Goal: Check status: Check status

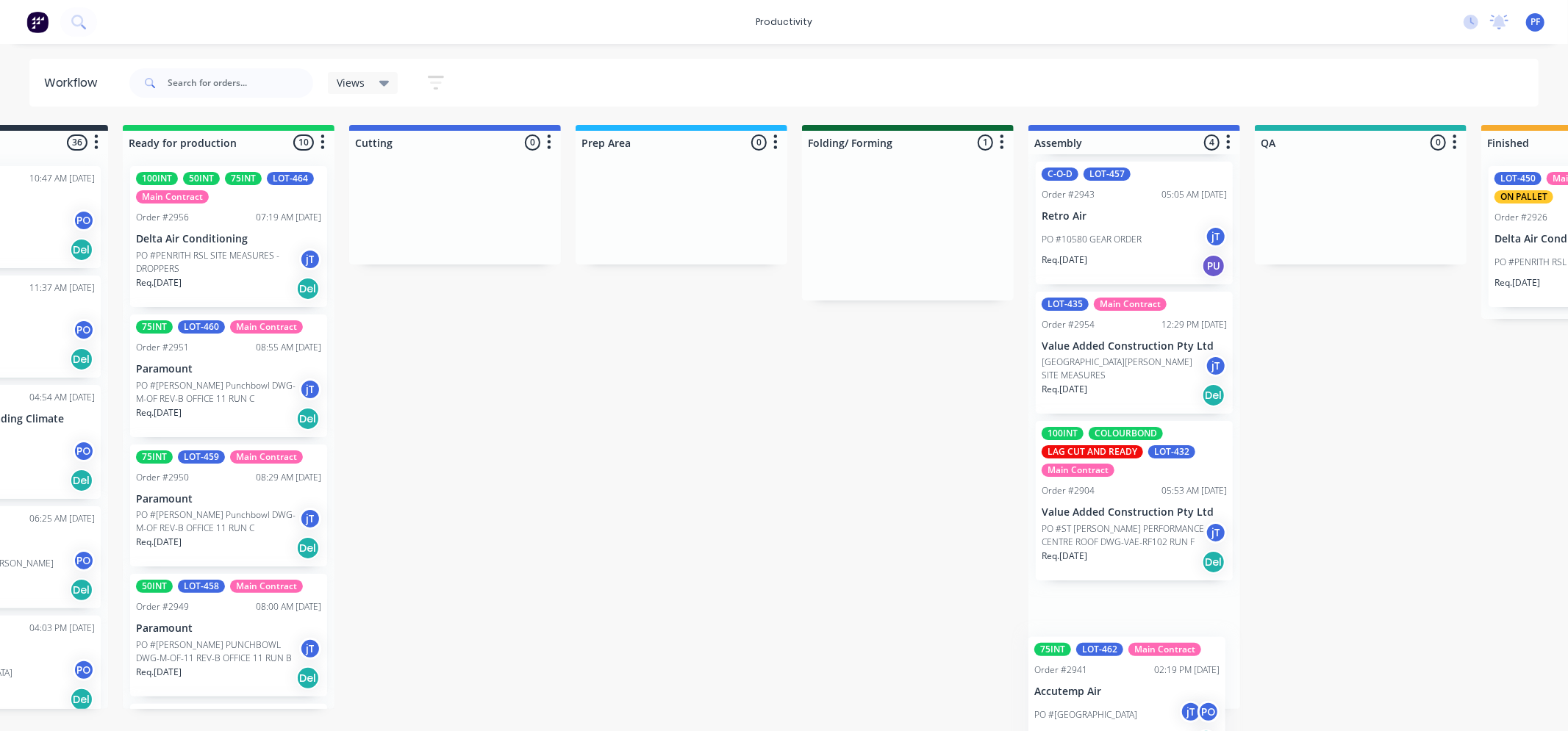
scroll to position [165, 0]
drag, startPoint x: 914, startPoint y: 213, endPoint x: 1161, endPoint y: 624, distance: 479.5
click at [1161, 624] on div "Submitted 36 Order #240 10:47 AM [DATE] Retro Air PO #Freshwater Apts PO Req. […" at bounding box center [1293, 417] width 2879 height 584
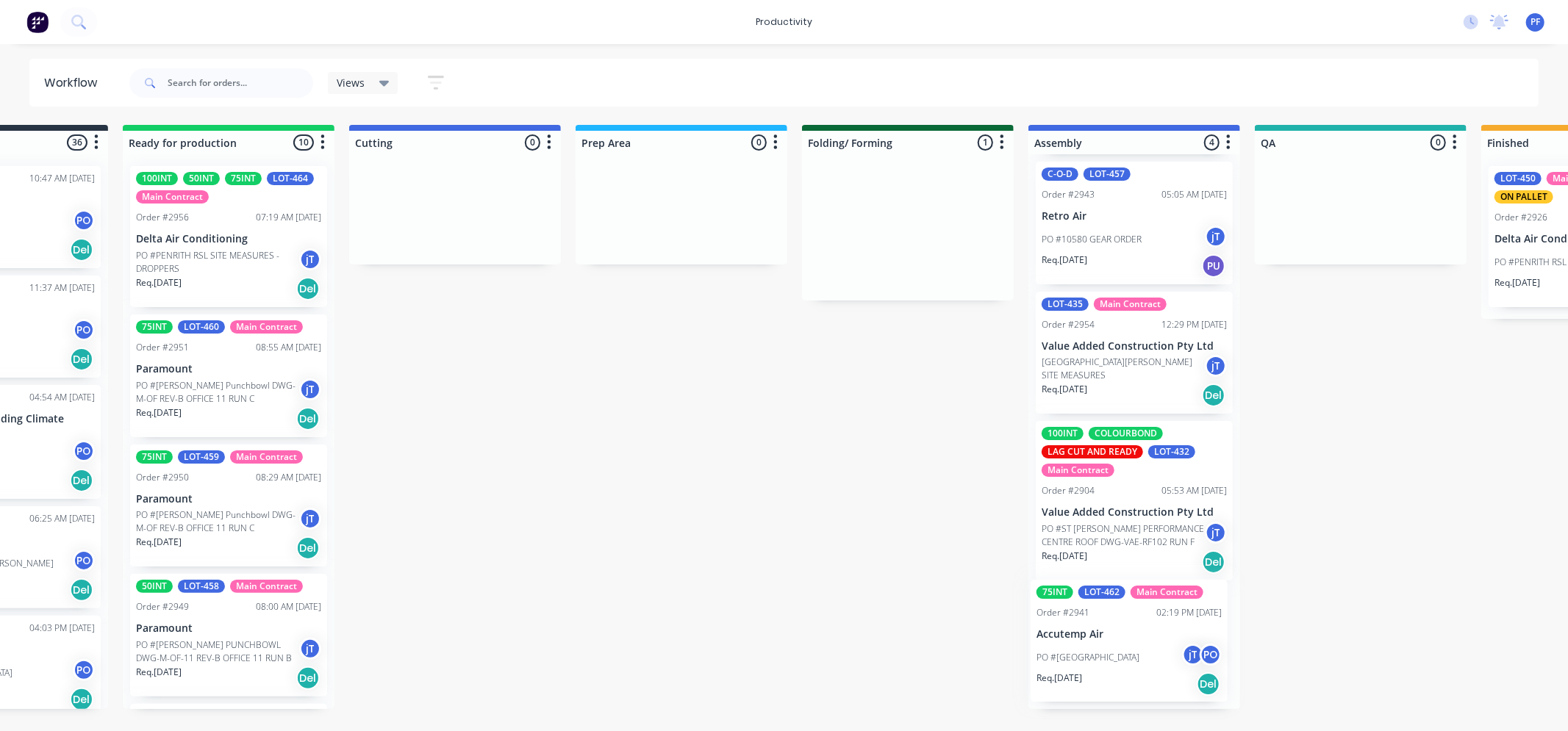
scroll to position [0, 141]
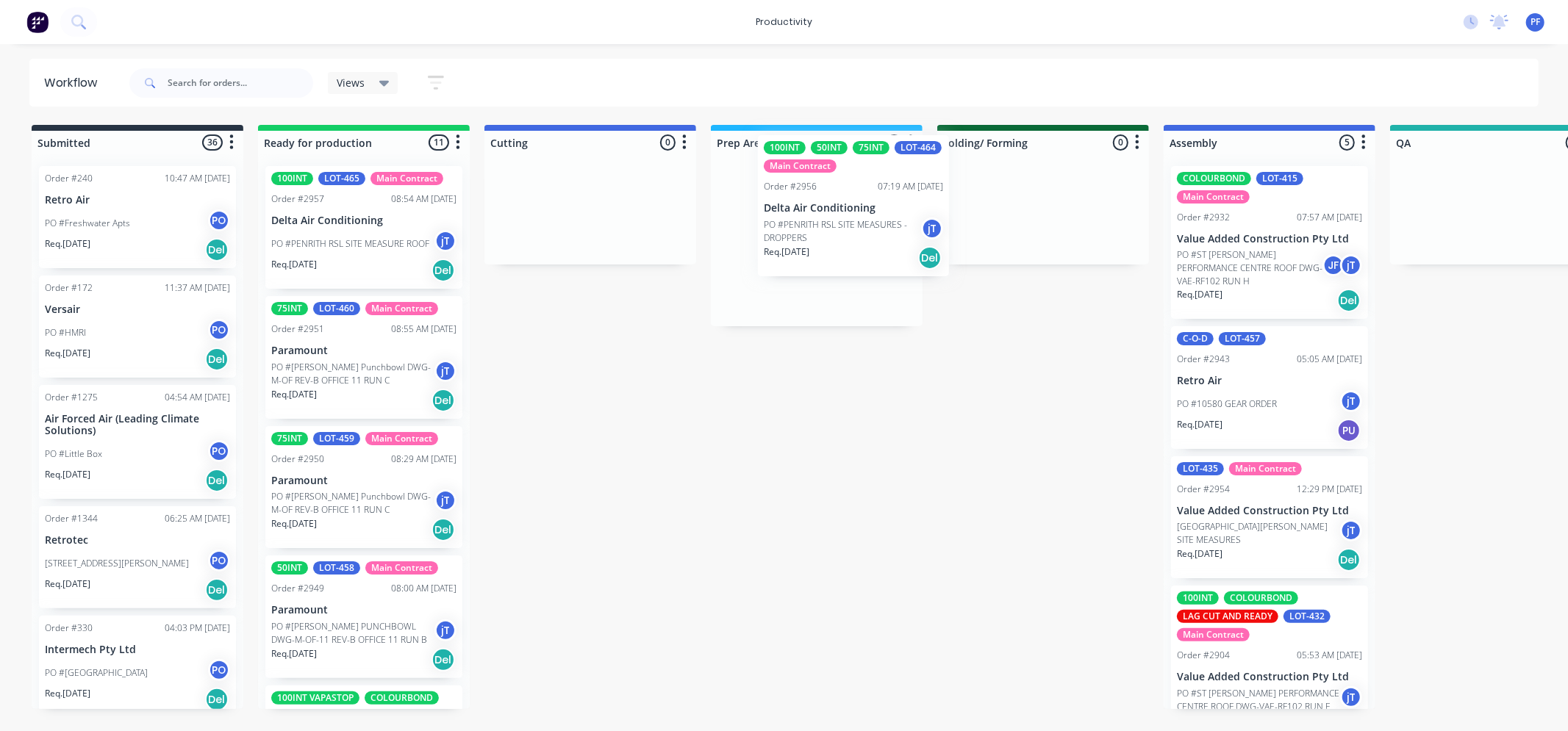
drag, startPoint x: 397, startPoint y: 392, endPoint x: 894, endPoint y: 229, distance: 523.0
click at [894, 229] on div "Submitted 36 Order #240 10:47 AM [DATE] Retro Air PO #Freshwater Apts PO Req. […" at bounding box center [1428, 417] width 2879 height 584
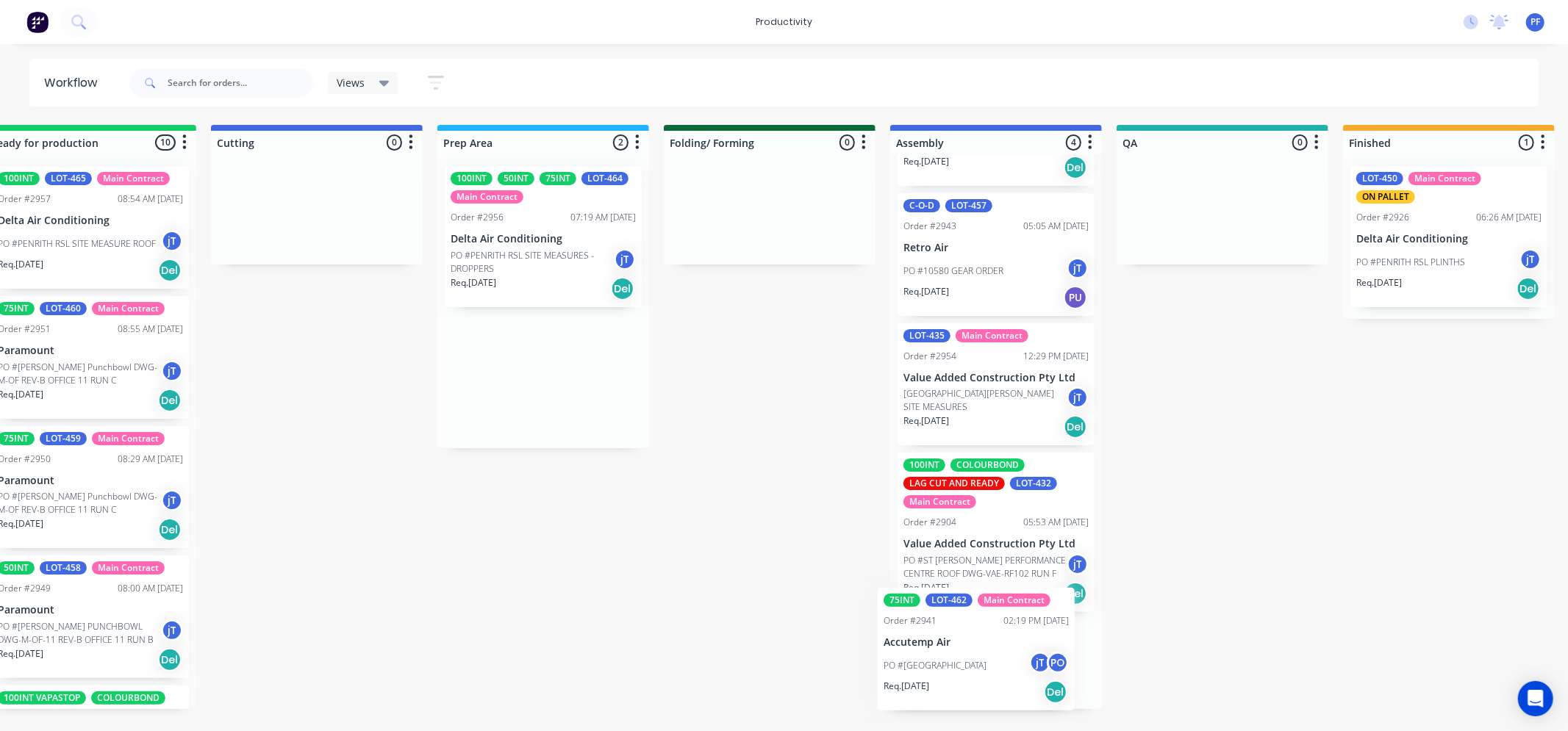
scroll to position [157, 0]
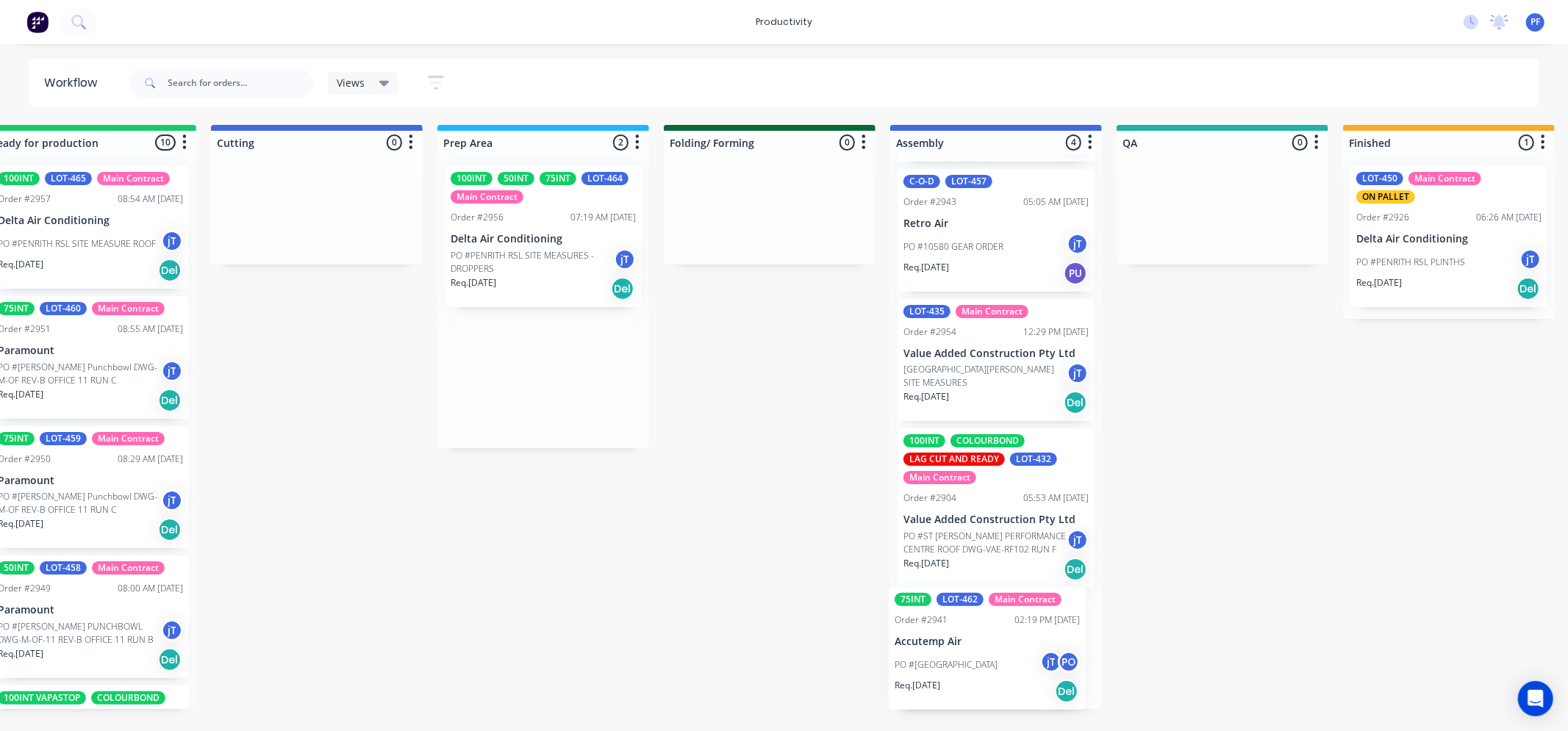
drag, startPoint x: 777, startPoint y: 391, endPoint x: 971, endPoint y: 652, distance: 325.2
click at [971, 653] on div "Submitted 36 Order #240 10:47 AM 24/09/24 Retro Air PO #Freshwater Apts PO Req.…" at bounding box center [1154, 417] width 2879 height 584
